Goal: Task Accomplishment & Management: Manage account settings

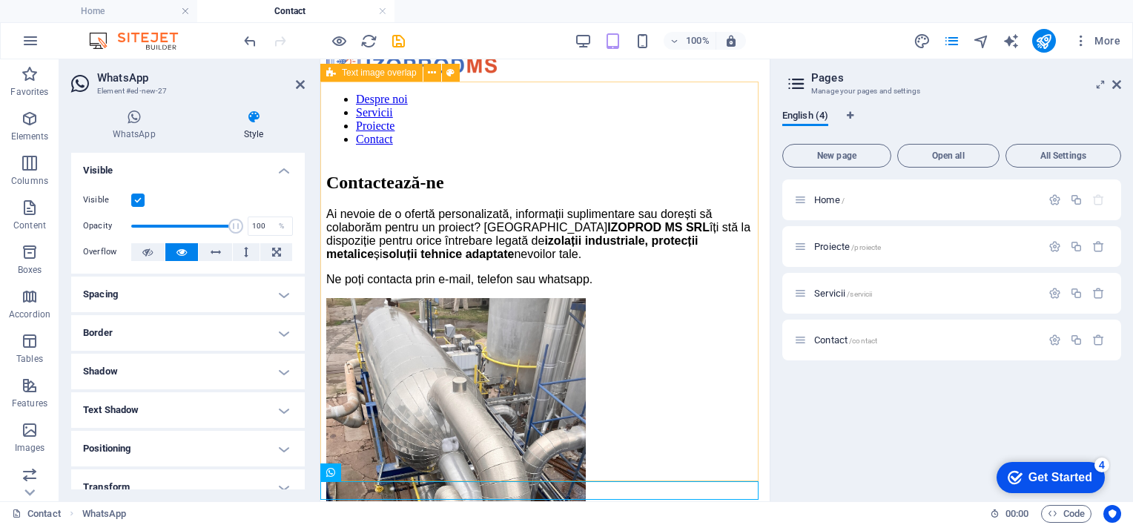
scroll to position [111, 0]
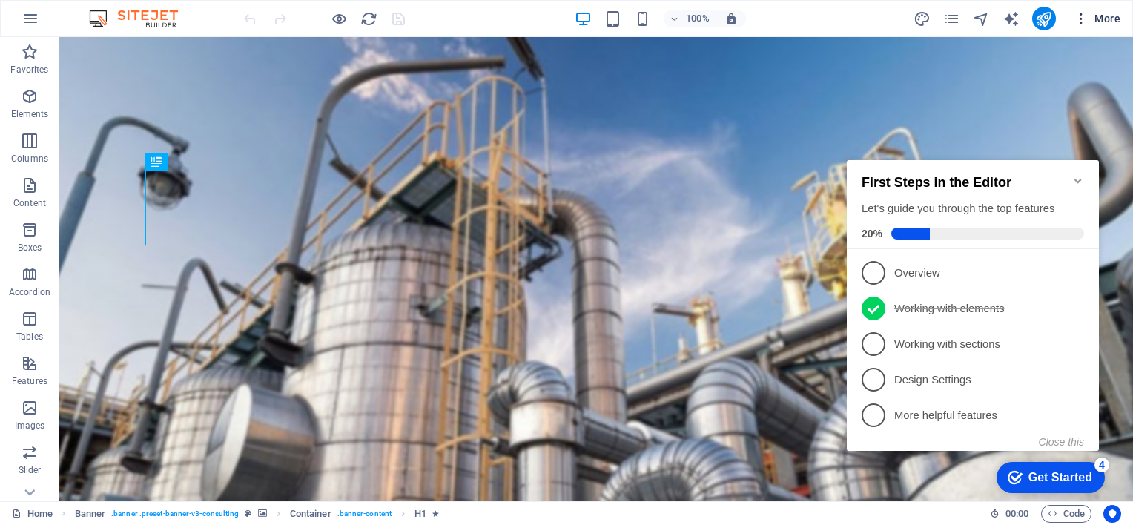
click at [1110, 22] on span "More" at bounding box center [1097, 18] width 47 height 15
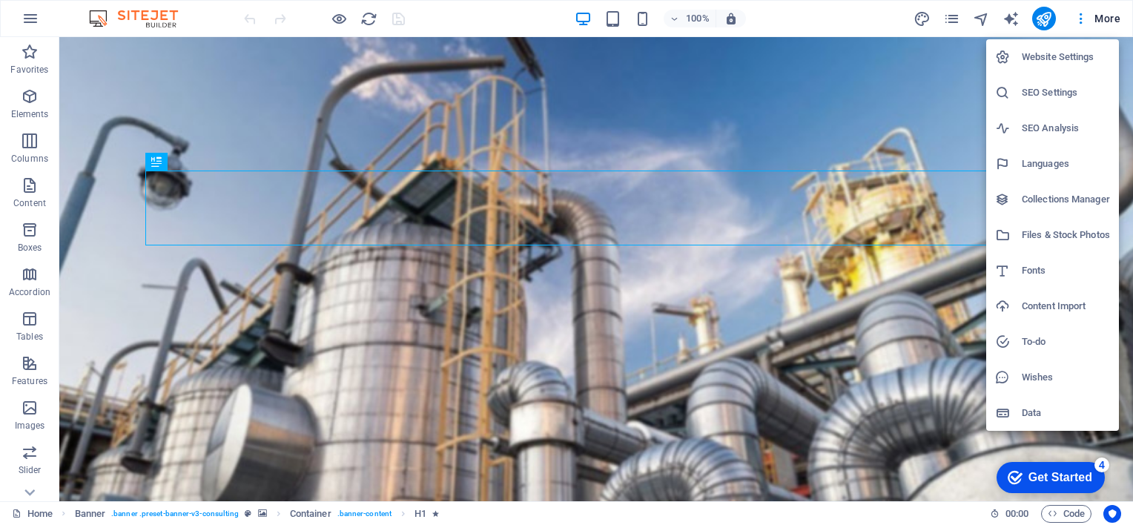
click at [1045, 56] on h6 "Website Settings" at bounding box center [1066, 57] width 88 height 18
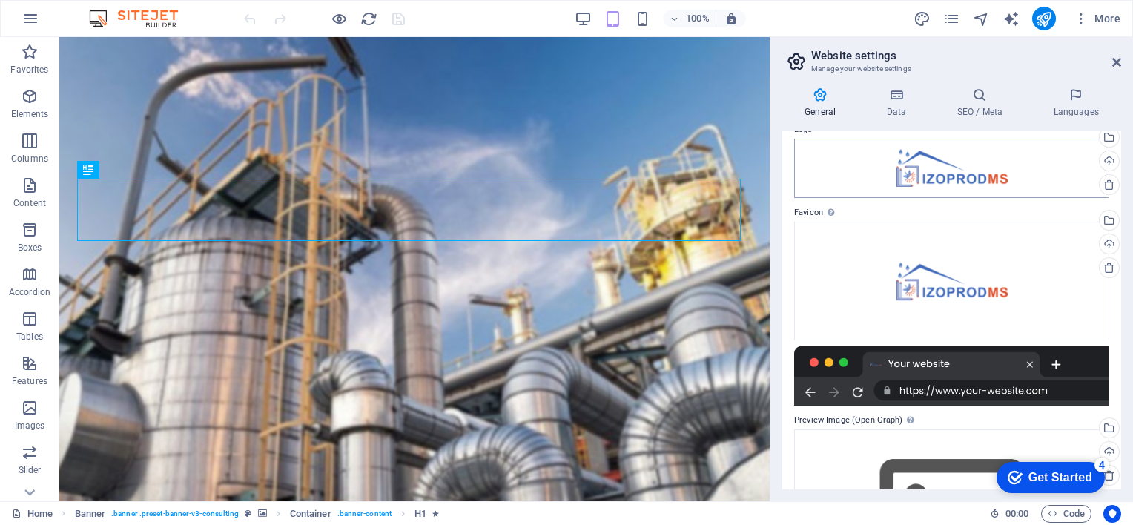
scroll to position [148, 0]
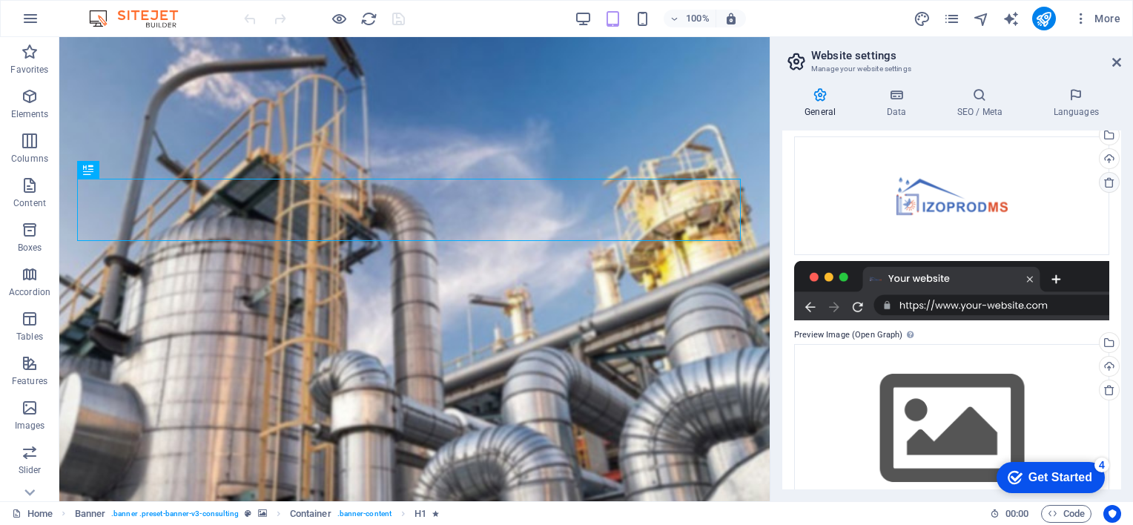
click at [1104, 184] on icon at bounding box center [1110, 183] width 12 height 12
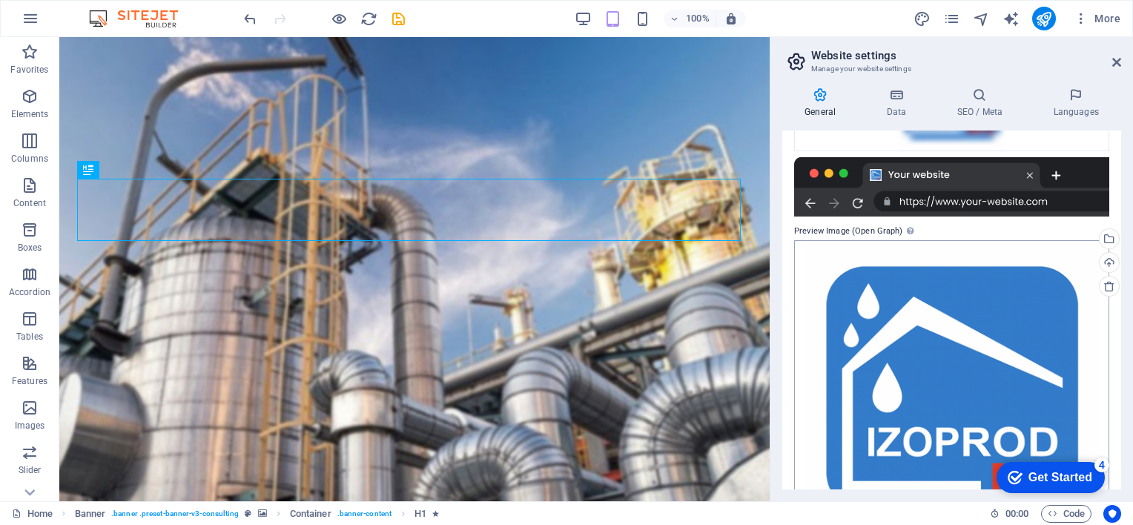
scroll to position [311, 0]
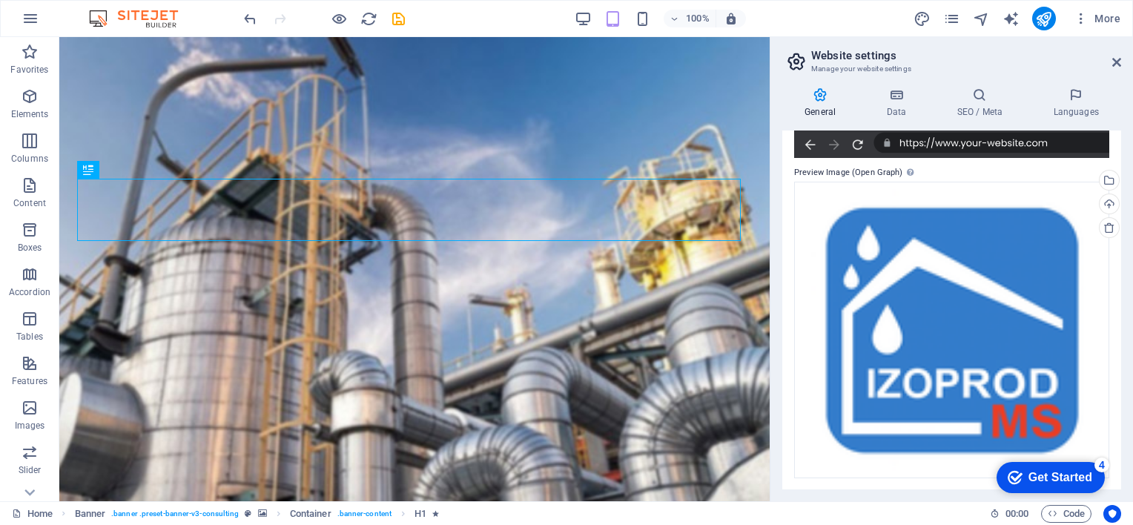
drag, startPoint x: 1102, startPoint y: 228, endPoint x: 1096, endPoint y: 231, distance: 7.6
click at [1104, 228] on icon at bounding box center [1110, 228] width 12 height 12
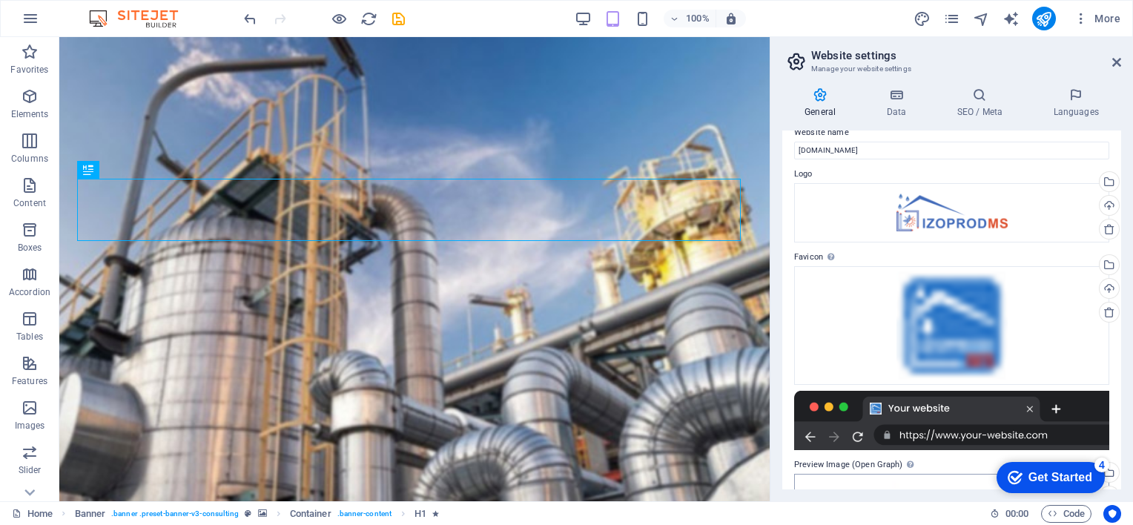
scroll to position [0, 0]
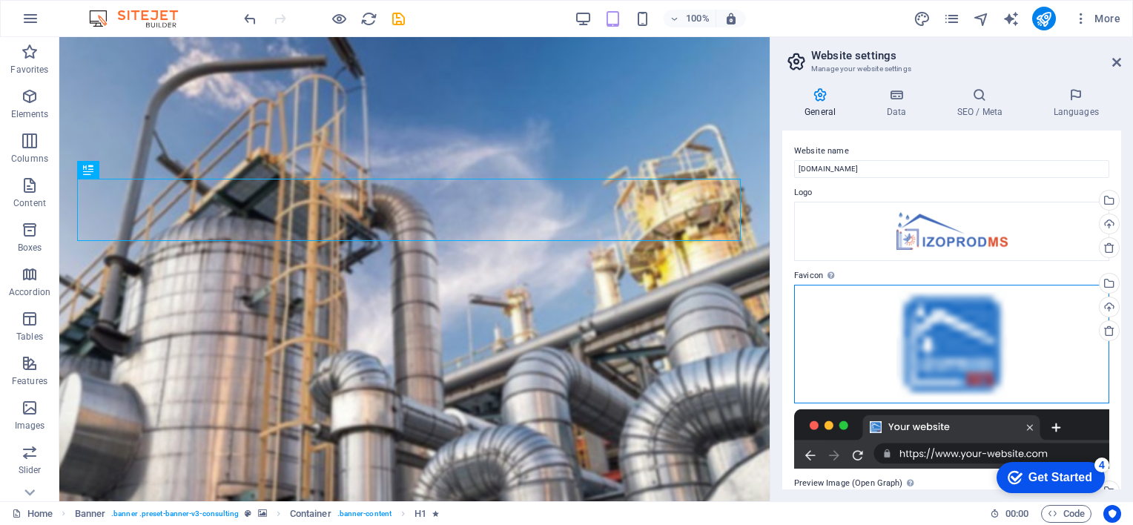
click at [958, 332] on div "Drag files here, click to choose files or select files from Files or our free s…" at bounding box center [951, 344] width 315 height 119
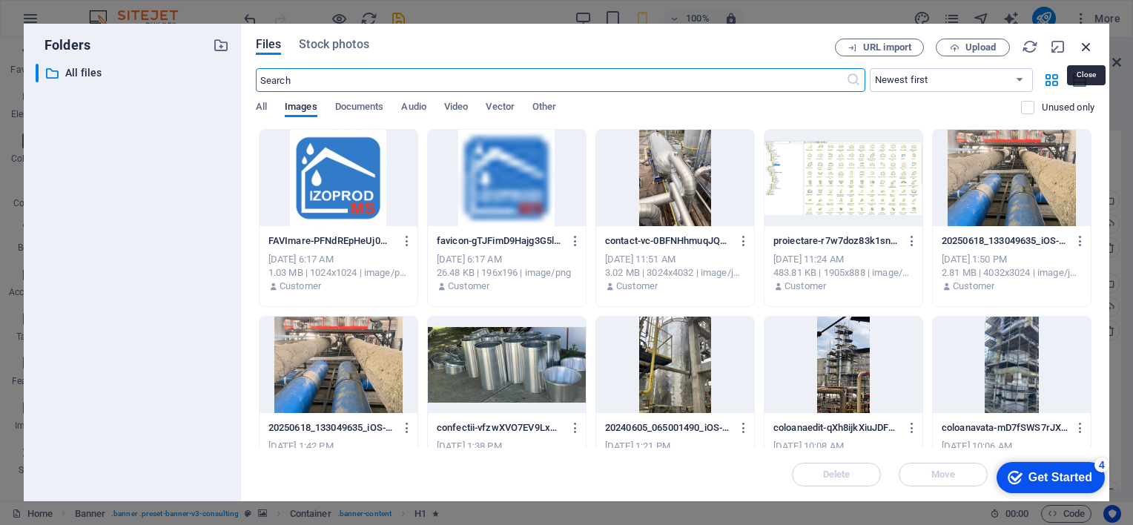
click at [1089, 47] on icon "button" at bounding box center [1087, 47] width 16 height 16
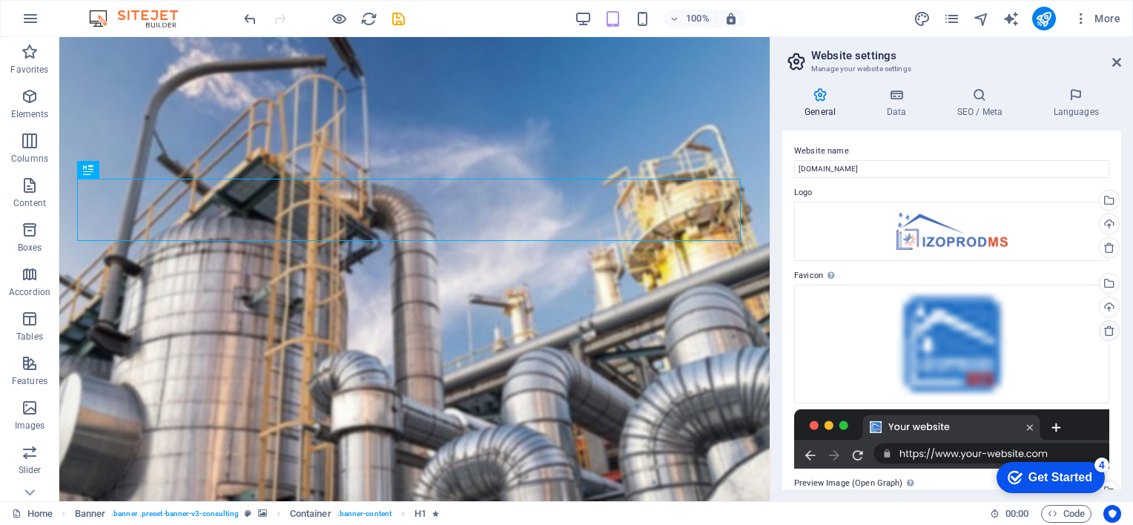
click at [1105, 332] on icon at bounding box center [1110, 331] width 12 height 12
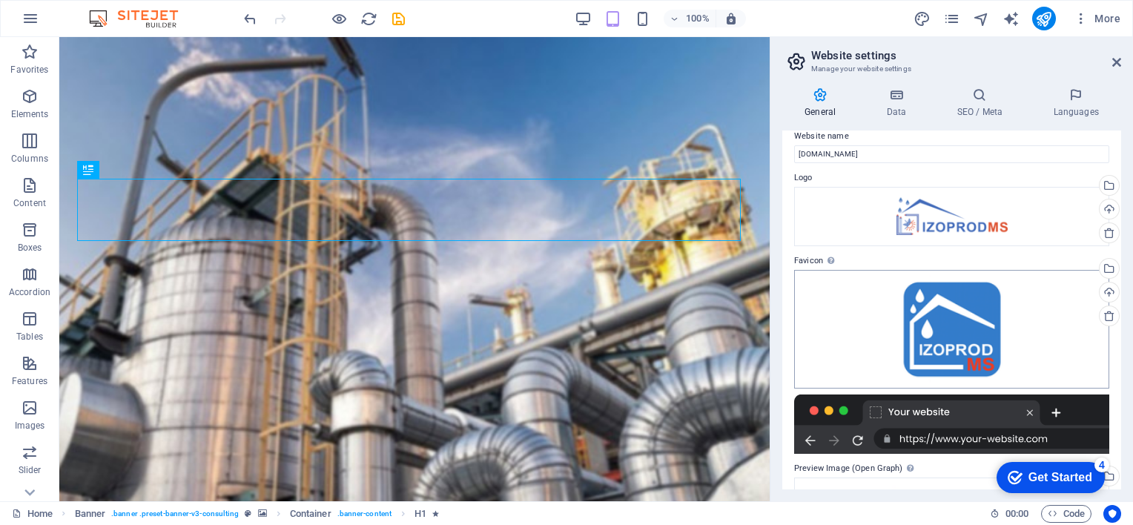
scroll to position [311, 0]
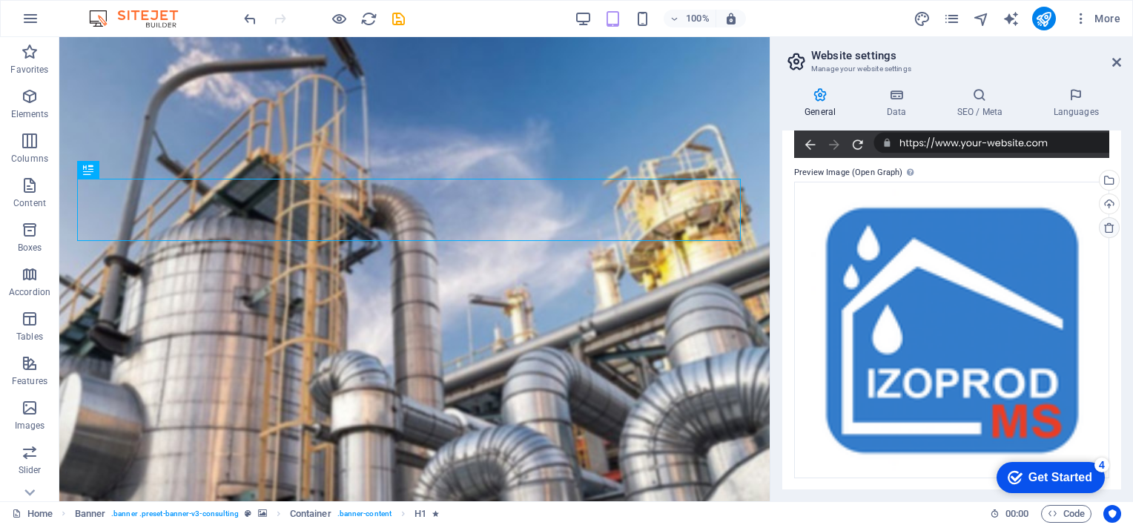
click at [1105, 227] on icon at bounding box center [1110, 228] width 12 height 12
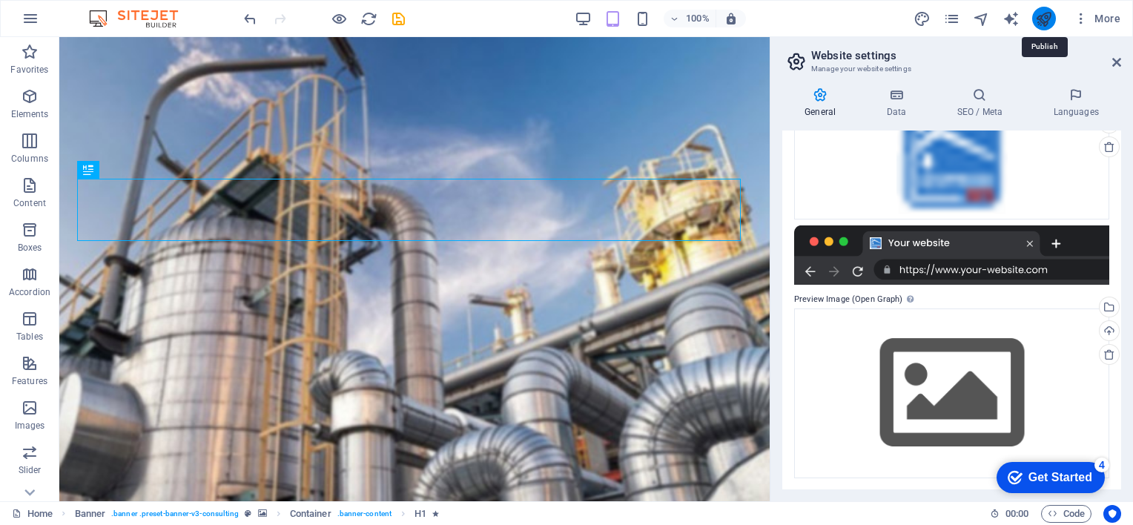
click at [1047, 18] on icon "publish" at bounding box center [1043, 18] width 17 height 17
